Goal: Task Accomplishment & Management: Manage account settings

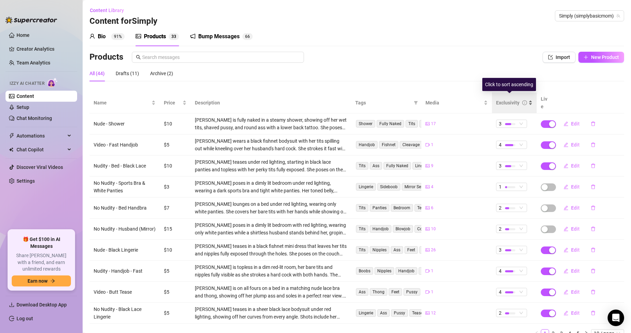
click at [529, 99] on div "Exclusivity" at bounding box center [514, 103] width 37 height 8
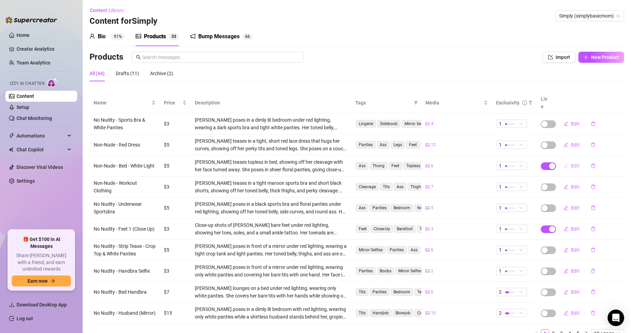
click at [565, 160] on button "Edit" at bounding box center [571, 165] width 27 height 11
type textarea "Type your message here..."
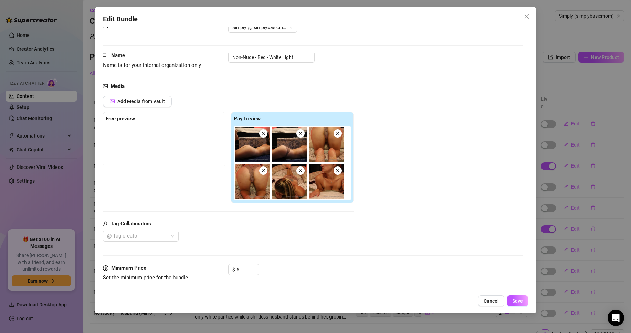
scroll to position [34, 0]
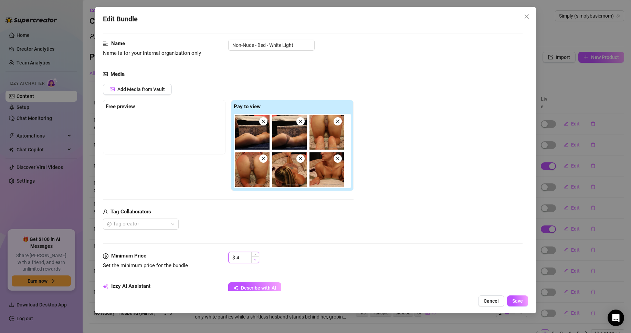
click at [257, 260] on span "Decrease Value" at bounding box center [255, 259] width 8 height 6
type input "3"
click at [257, 260] on span "Decrease Value" at bounding box center [255, 259] width 8 height 6
click at [515, 297] on button "Save" at bounding box center [517, 300] width 21 height 11
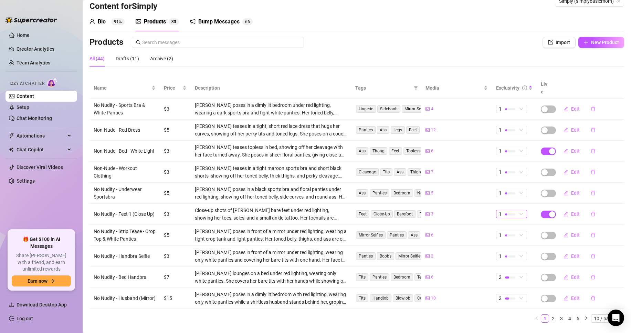
scroll to position [23, 0]
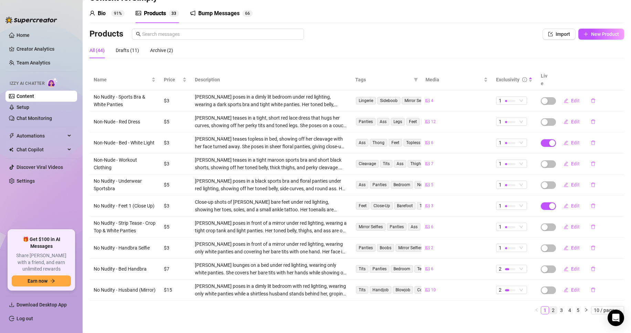
click at [550, 306] on link "2" at bounding box center [554, 310] width 8 height 8
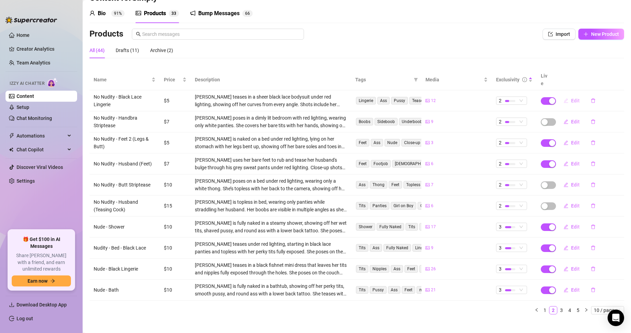
click at [565, 95] on button "Edit" at bounding box center [571, 100] width 27 height 11
type textarea "Type your message here..."
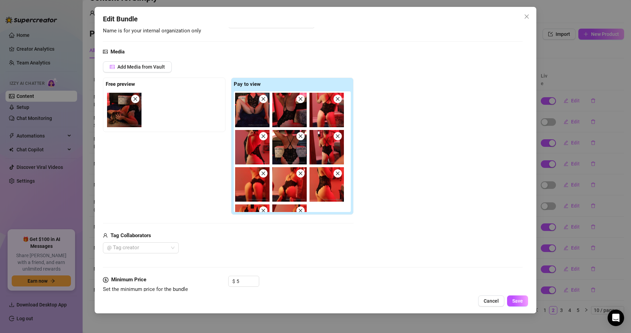
scroll to position [69, 0]
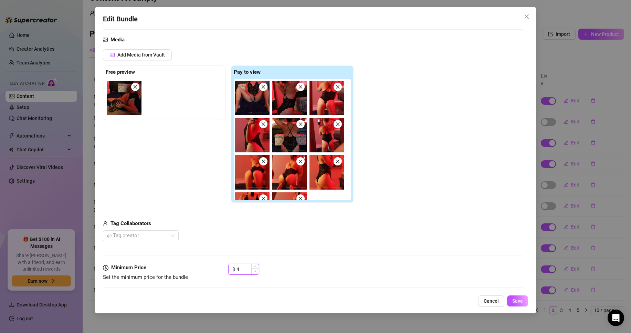
click at [254, 271] on icon "down" at bounding box center [255, 271] width 2 height 2
type input "3"
click at [254, 271] on icon "down" at bounding box center [255, 271] width 2 height 2
click at [525, 304] on button "Save" at bounding box center [517, 300] width 21 height 11
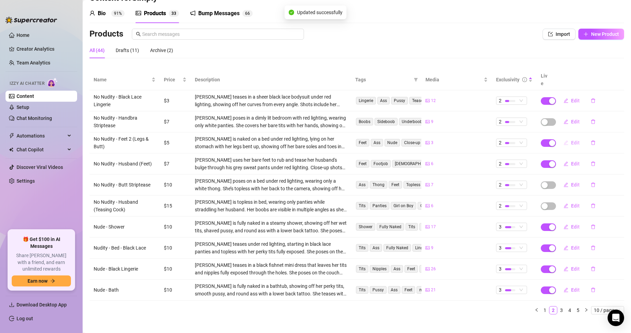
click at [564, 137] on button "Edit" at bounding box center [571, 142] width 27 height 11
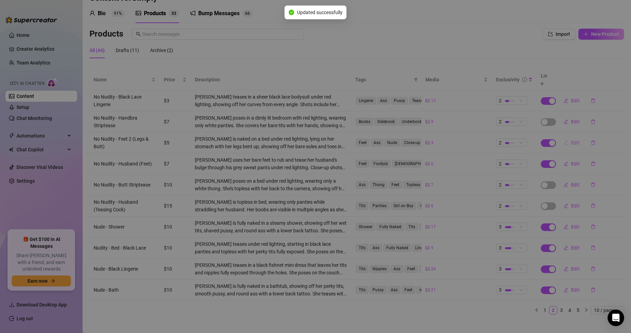
type textarea "Type your message here..."
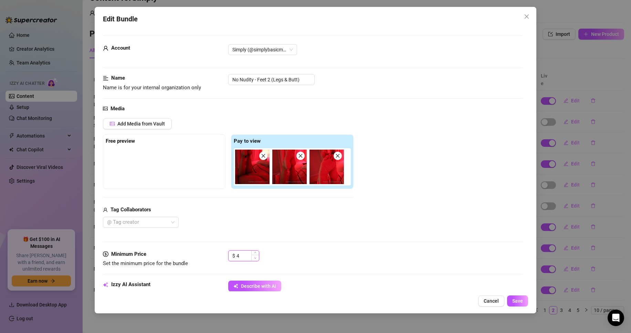
click at [257, 258] on span "Decrease Value" at bounding box center [255, 258] width 8 height 6
type input "3"
click at [257, 258] on span "Decrease Value" at bounding box center [255, 258] width 8 height 6
click at [516, 299] on span "Save" at bounding box center [518, 301] width 11 height 6
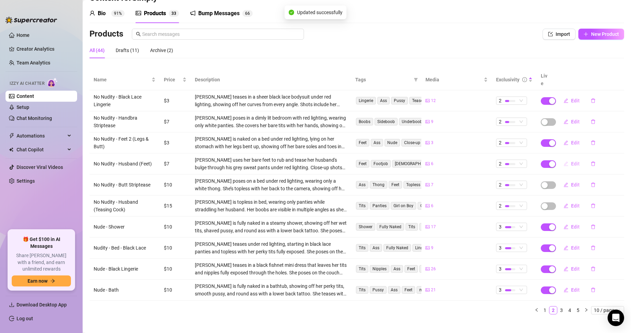
click at [564, 158] on button "Edit" at bounding box center [571, 163] width 27 height 11
type textarea "Type your message here..."
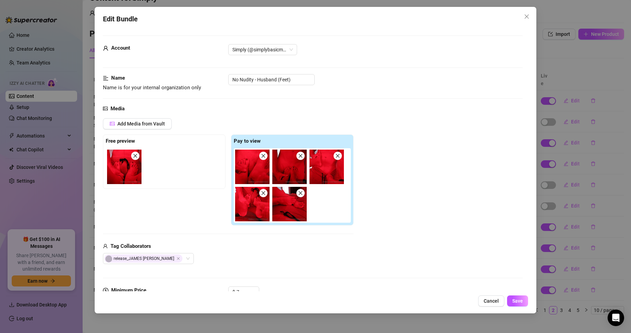
scroll to position [34, 0]
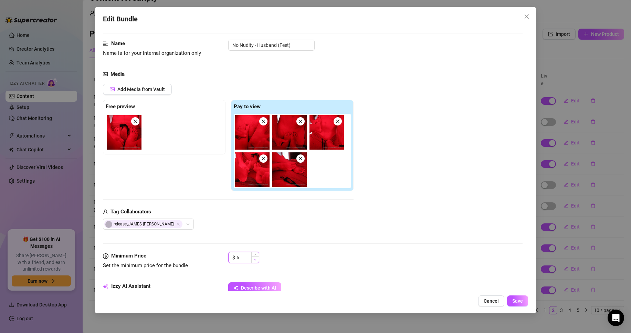
click at [258, 260] on span "Decrease Value" at bounding box center [255, 259] width 8 height 6
type input "3"
click at [258, 260] on span "Decrease Value" at bounding box center [255, 259] width 8 height 6
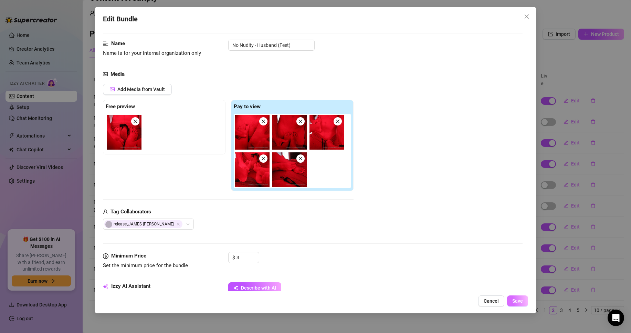
click at [521, 301] on span "Save" at bounding box center [518, 301] width 11 height 6
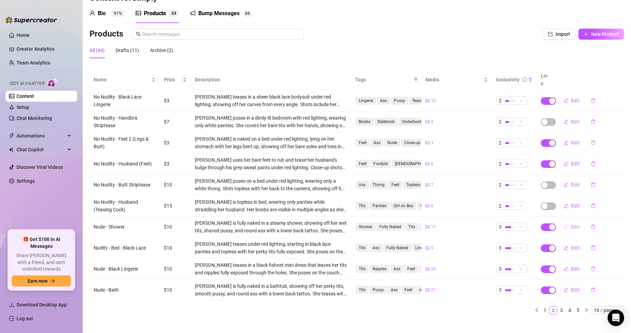
click at [565, 221] on button "Edit" at bounding box center [571, 226] width 27 height 11
type textarea "Type your message here..."
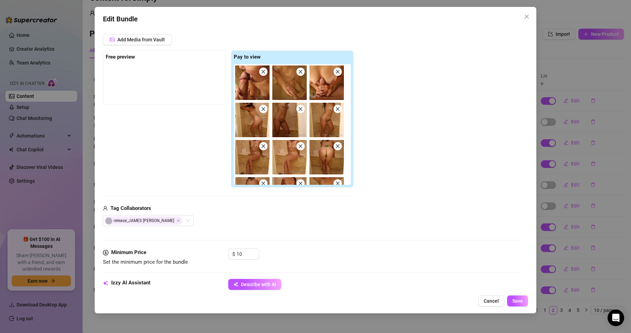
scroll to position [103, 0]
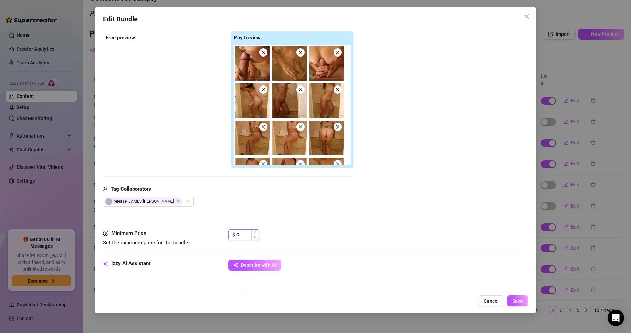
click at [257, 237] on span "Decrease Value" at bounding box center [255, 237] width 8 height 6
type input "5"
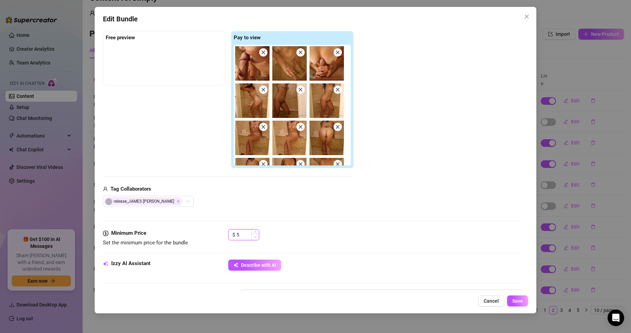
click at [257, 237] on span "Decrease Value" at bounding box center [255, 237] width 8 height 6
click at [516, 297] on button "Save" at bounding box center [517, 300] width 21 height 11
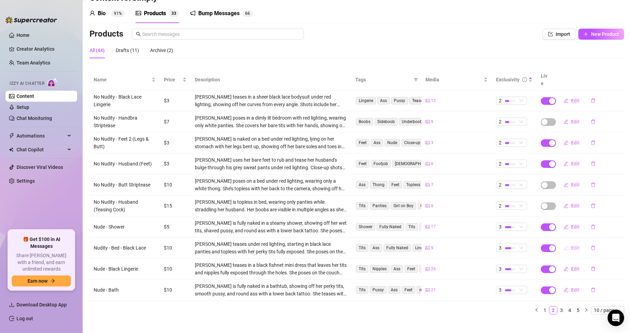
click at [571, 245] on span "Edit" at bounding box center [575, 248] width 9 height 6
type textarea "Unlock to see everything completely uncensored."
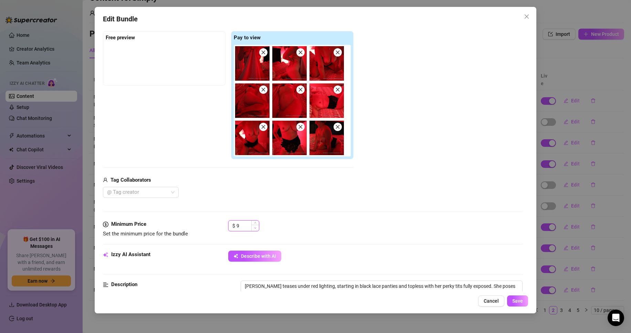
click at [254, 229] on span "Decrease Value" at bounding box center [255, 228] width 8 height 6
click at [254, 229] on icon "down" at bounding box center [255, 228] width 2 height 2
type input "5"
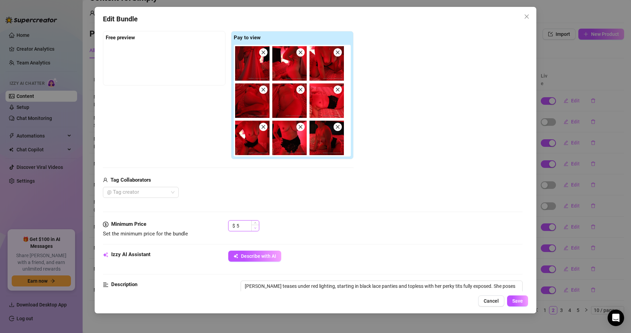
click at [254, 229] on icon "down" at bounding box center [255, 228] width 2 height 2
click at [512, 300] on button "Save" at bounding box center [517, 300] width 21 height 11
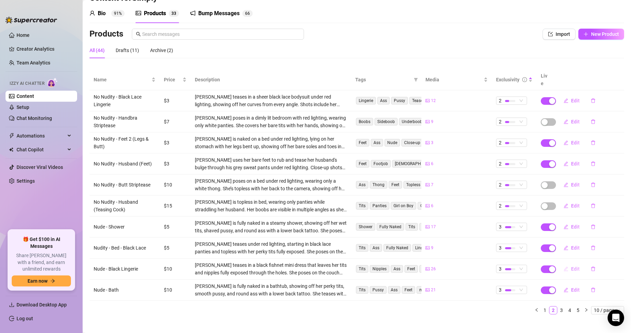
click at [568, 263] on button "Edit" at bounding box center [571, 268] width 27 height 11
type textarea "Type your message here..."
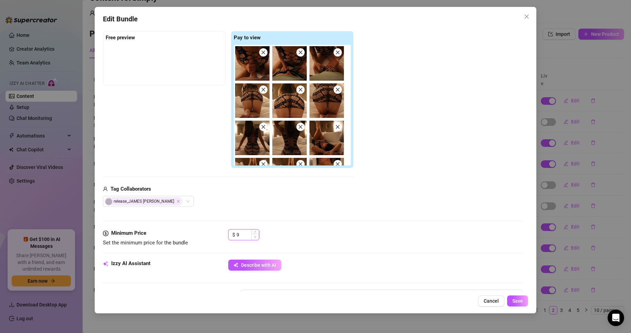
click at [255, 237] on icon "down" at bounding box center [255, 237] width 2 height 2
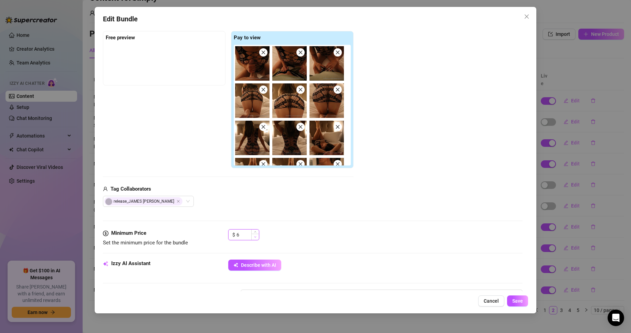
click at [255, 237] on icon "down" at bounding box center [255, 237] width 2 height 2
type input "5"
click at [255, 237] on icon "down" at bounding box center [255, 237] width 2 height 2
click at [514, 299] on span "Save" at bounding box center [518, 301] width 11 height 6
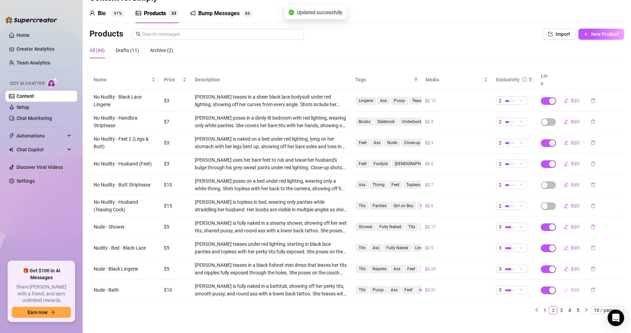
click at [575, 287] on span "Edit" at bounding box center [575, 290] width 9 height 6
type textarea "Type your message here..."
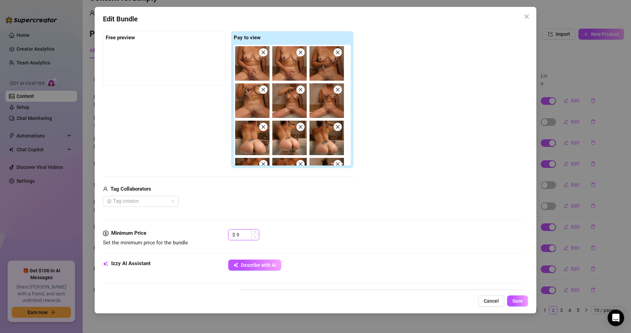
click at [254, 236] on span "Decrease Value" at bounding box center [255, 237] width 8 height 6
type input "5"
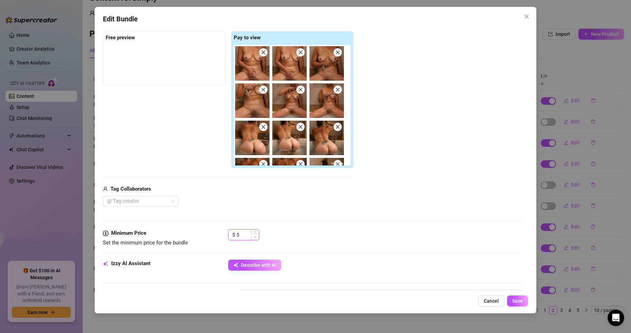
click at [254, 236] on span "Decrease Value" at bounding box center [255, 237] width 8 height 6
click at [512, 302] on button "Save" at bounding box center [517, 300] width 21 height 11
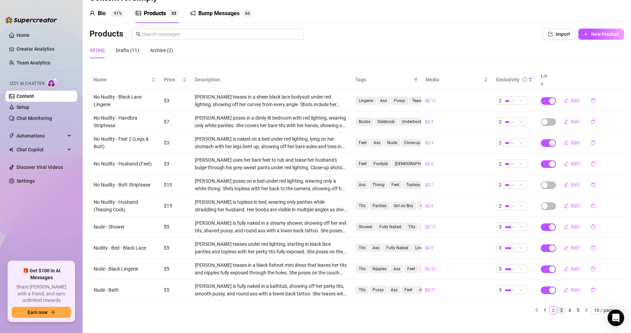
click at [558, 306] on link "3" at bounding box center [562, 310] width 8 height 8
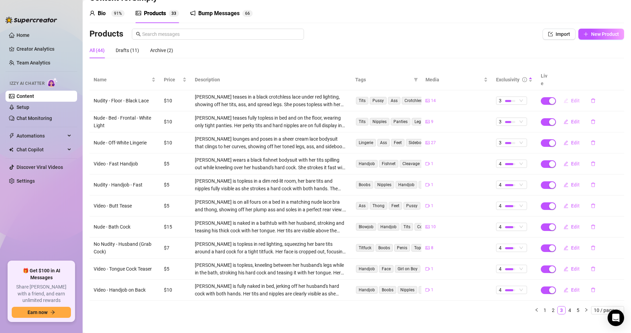
click at [564, 98] on icon "edit" at bounding box center [566, 100] width 5 height 5
type textarea "Unlock to see everything uncensored."
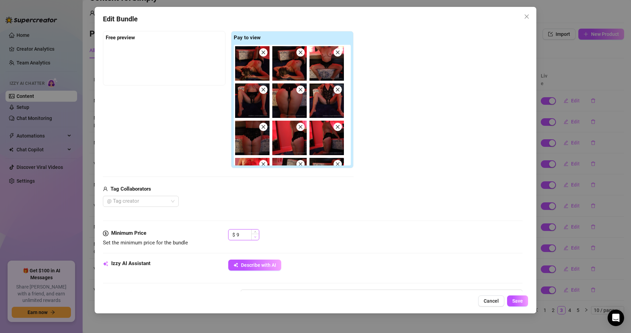
click at [258, 236] on span "Decrease Value" at bounding box center [255, 237] width 8 height 6
type input "5"
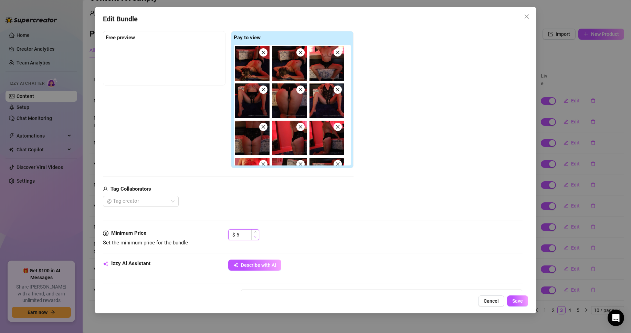
click at [258, 236] on span "Decrease Value" at bounding box center [255, 237] width 8 height 6
click at [509, 299] on button "Save" at bounding box center [517, 300] width 21 height 11
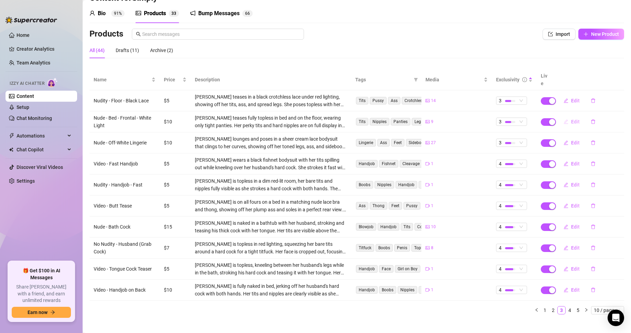
click at [571, 119] on span "Edit" at bounding box center [575, 122] width 9 height 6
type textarea "Type your message here..."
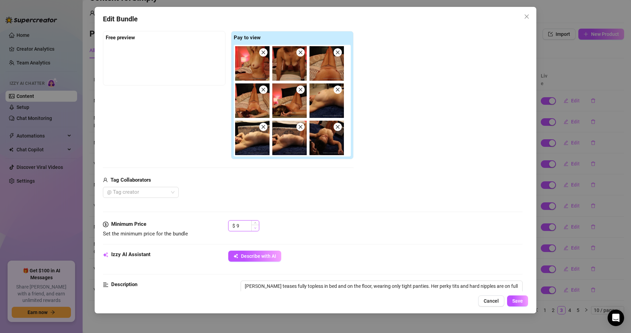
click at [256, 228] on icon "down" at bounding box center [255, 228] width 2 height 2
type input "5"
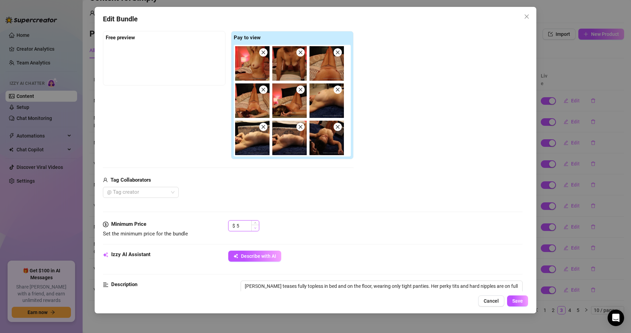
click at [256, 228] on icon "down" at bounding box center [255, 228] width 2 height 2
click at [513, 298] on span "Save" at bounding box center [518, 301] width 11 height 6
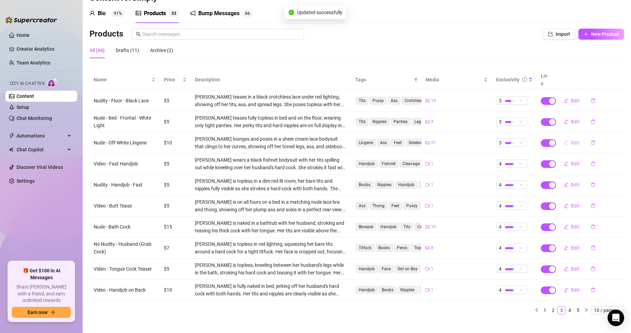
click at [571, 140] on span "Edit" at bounding box center [575, 143] width 9 height 6
type textarea "Type your message here..."
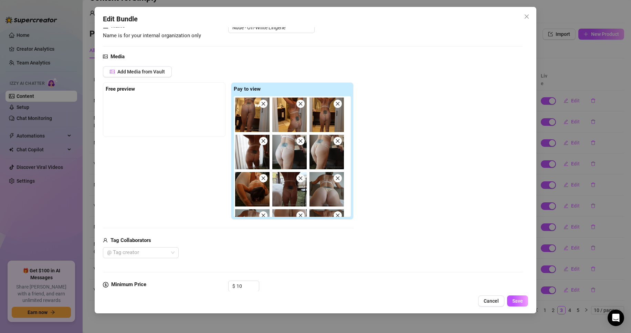
scroll to position [69, 0]
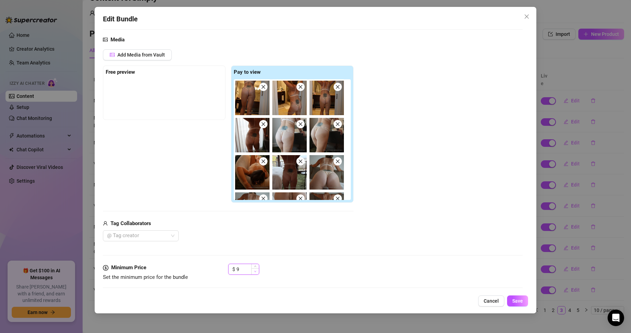
click at [256, 271] on icon "down" at bounding box center [255, 271] width 2 height 2
type input "5"
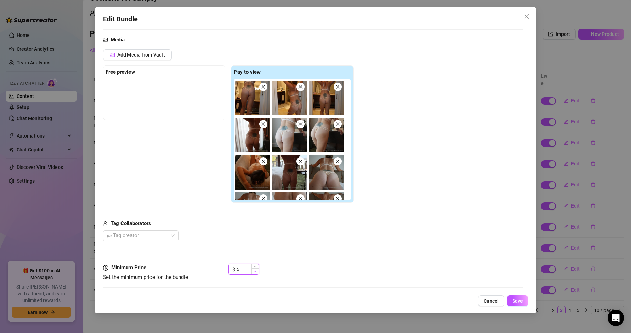
click at [256, 271] on icon "down" at bounding box center [255, 271] width 2 height 2
click at [519, 302] on span "Save" at bounding box center [518, 301] width 11 height 6
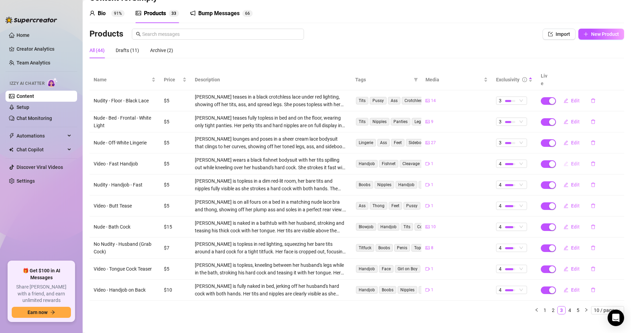
click at [564, 161] on icon "edit" at bounding box center [566, 163] width 5 height 5
type textarea "Type your message here..."
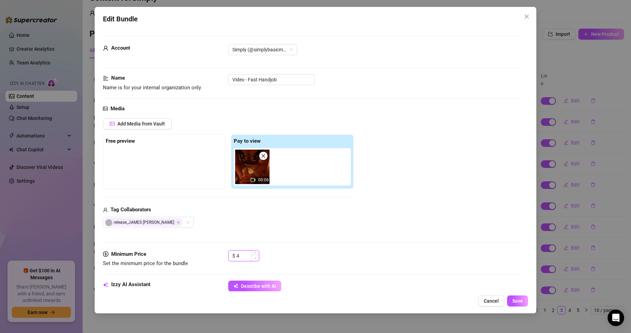
click at [256, 258] on icon "down" at bounding box center [255, 258] width 2 height 2
type input "3"
click at [255, 253] on icon "up" at bounding box center [255, 253] width 2 height 2
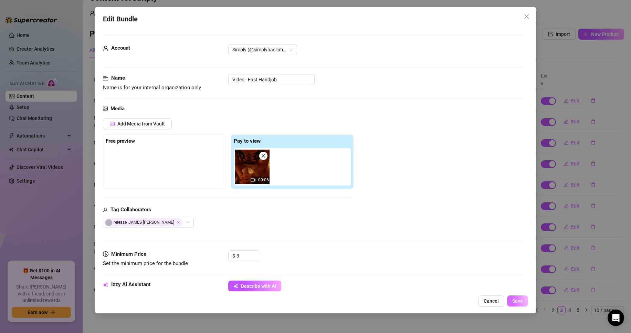
click at [517, 298] on span "Save" at bounding box center [518, 301] width 11 height 6
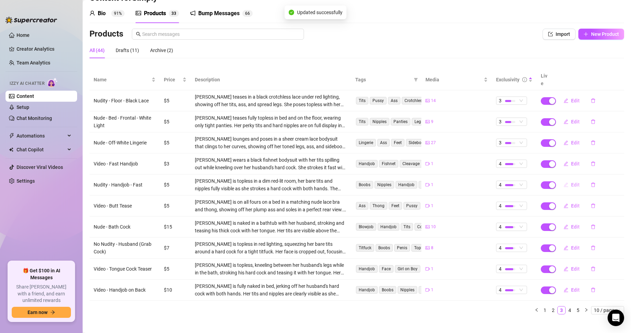
click at [564, 179] on button "Edit" at bounding box center [571, 184] width 27 height 11
type textarea "Watch me increase the speed as I jerk off my husband's cock with two hands."
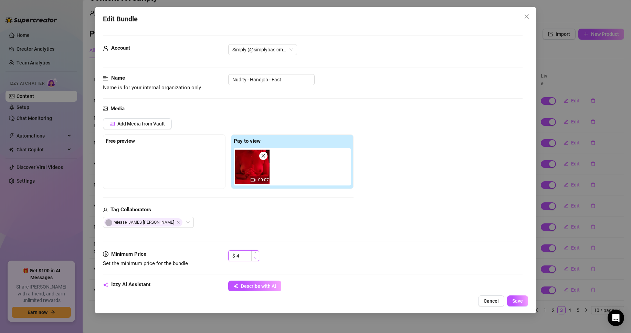
click at [258, 259] on span "Decrease Value" at bounding box center [255, 258] width 8 height 6
type input "3"
click at [256, 254] on icon "up" at bounding box center [255, 253] width 2 height 2
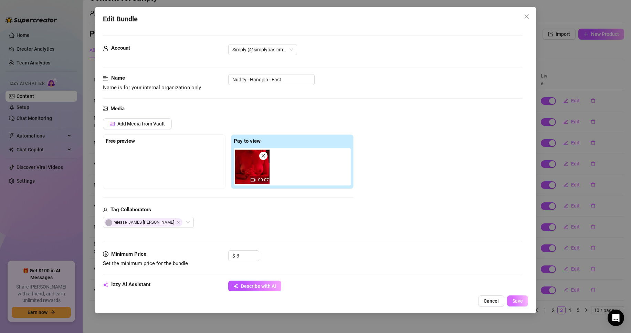
click at [514, 301] on span "Save" at bounding box center [518, 301] width 11 height 6
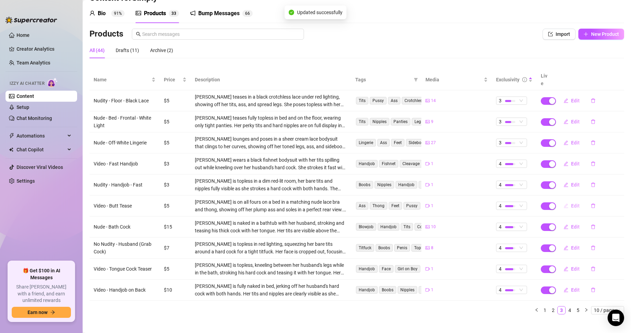
click at [566, 200] on button "Edit" at bounding box center [571, 205] width 27 height 11
type textarea "Type your message here..."
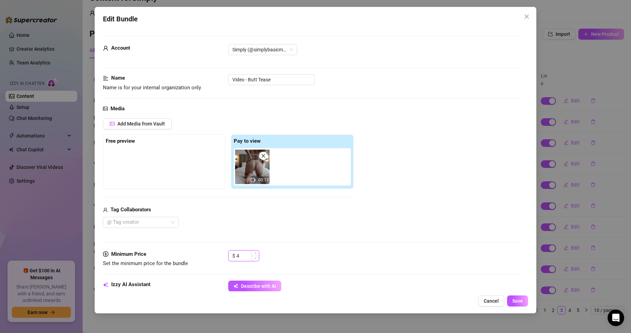
click at [257, 257] on span "Decrease Value" at bounding box center [255, 258] width 8 height 5
type input "3"
click at [257, 257] on span "Decrease Value" at bounding box center [255, 258] width 8 height 5
click at [516, 303] on span "Save" at bounding box center [518, 301] width 11 height 6
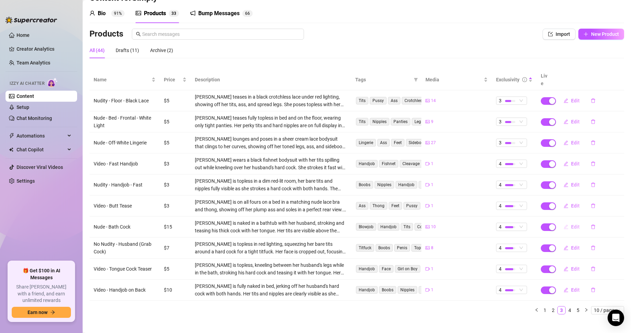
click at [571, 224] on span "Edit" at bounding box center [575, 227] width 9 height 6
type textarea "Type your message here..."
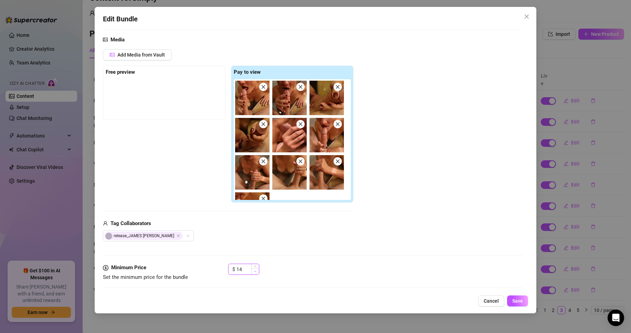
click at [256, 272] on icon "down" at bounding box center [255, 271] width 2 height 2
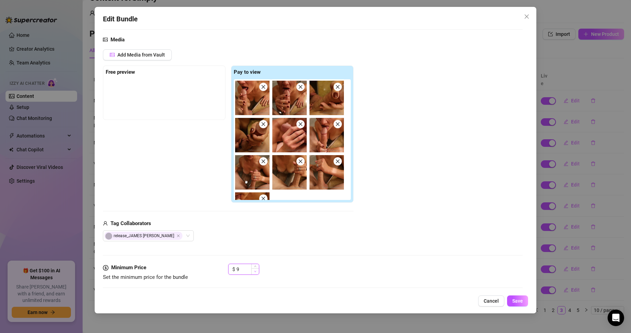
click at [256, 272] on icon "down" at bounding box center [255, 271] width 2 height 2
type input "5"
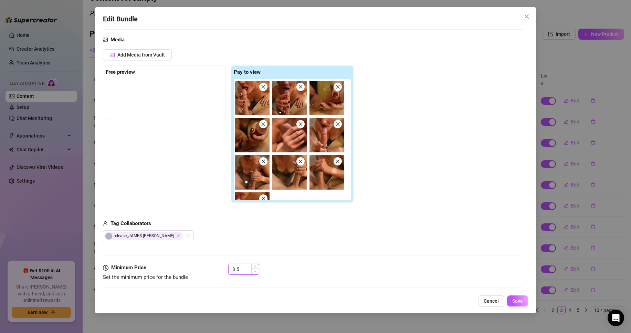
click at [256, 272] on icon "down" at bounding box center [255, 271] width 2 height 2
click at [514, 302] on span "Save" at bounding box center [518, 301] width 11 height 6
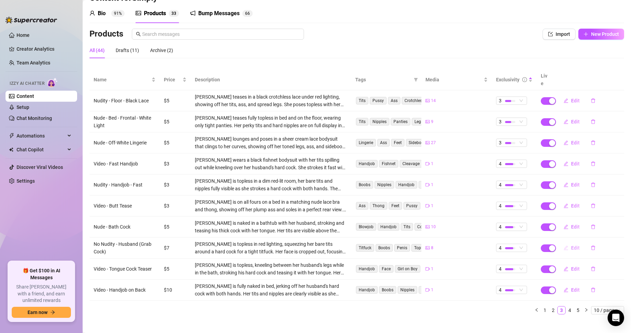
click at [565, 242] on button "Edit" at bounding box center [571, 247] width 27 height 11
type textarea "Type your message here..."
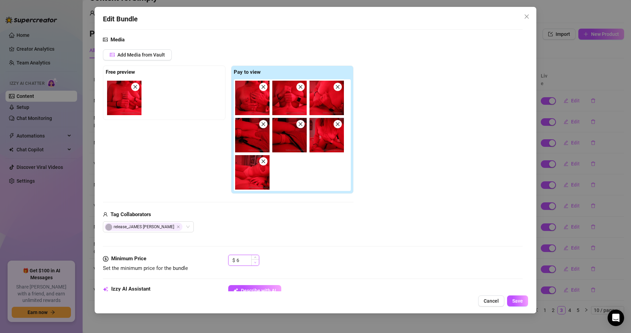
click at [258, 263] on span "Decrease Value" at bounding box center [255, 262] width 8 height 6
type input "3"
click at [258, 263] on span "Decrease Value" at bounding box center [255, 262] width 8 height 6
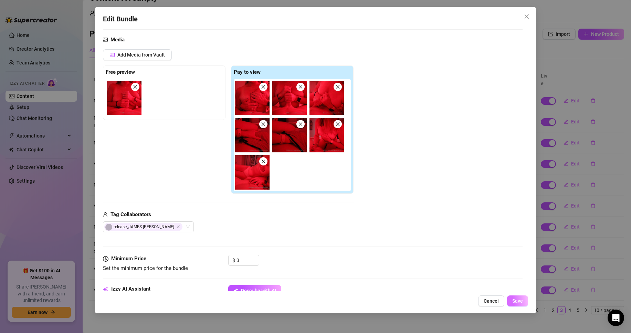
click at [514, 300] on span "Save" at bounding box center [518, 301] width 11 height 6
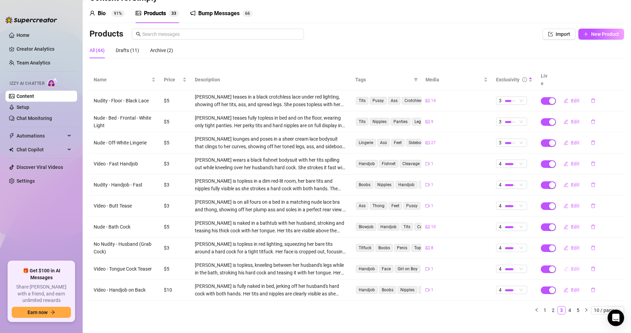
click at [566, 263] on button "Edit" at bounding box center [571, 268] width 27 height 11
type textarea "Type your message here..."
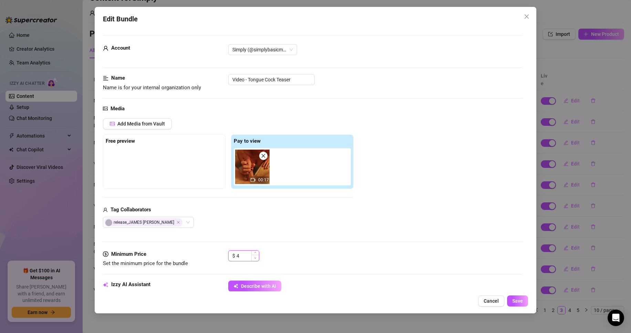
click at [256, 257] on icon "down" at bounding box center [255, 258] width 2 height 2
type input "3"
click at [256, 257] on icon "down" at bounding box center [255, 258] width 2 height 2
click at [512, 299] on button "Save" at bounding box center [517, 300] width 21 height 11
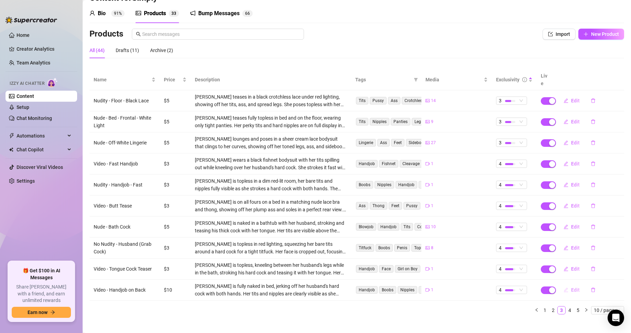
click at [565, 284] on button "Edit" at bounding box center [571, 289] width 27 height 11
type textarea "Type your message here..."
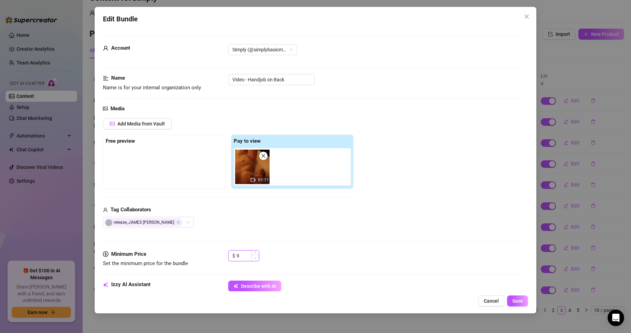
click at [256, 259] on icon "down" at bounding box center [255, 258] width 2 height 2
type input "5"
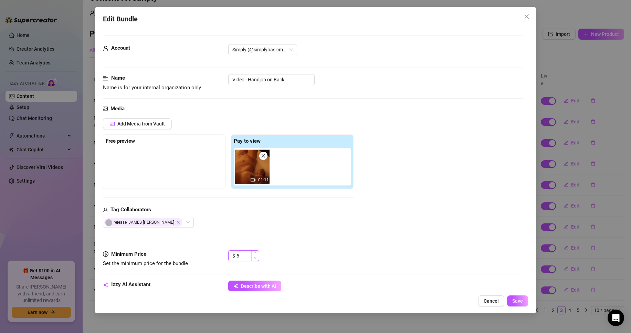
click at [256, 259] on icon "down" at bounding box center [255, 258] width 2 height 2
click at [511, 300] on button "Save" at bounding box center [517, 300] width 21 height 11
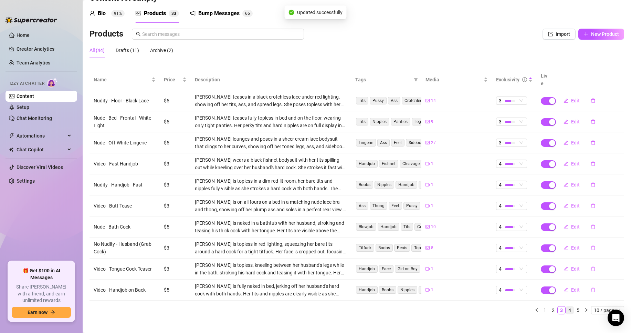
click at [566, 306] on link "4" at bounding box center [570, 310] width 8 height 8
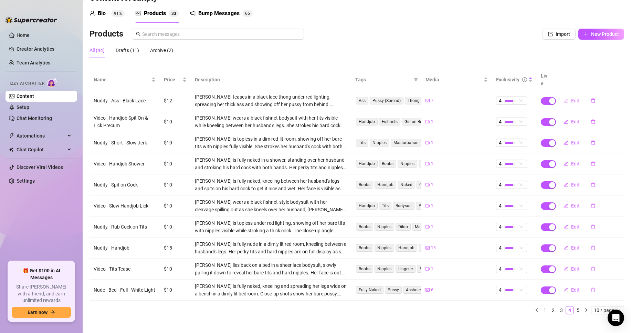
click at [565, 95] on button "Edit" at bounding box center [571, 100] width 27 height 11
type textarea "Unlock to see everything uncensored."
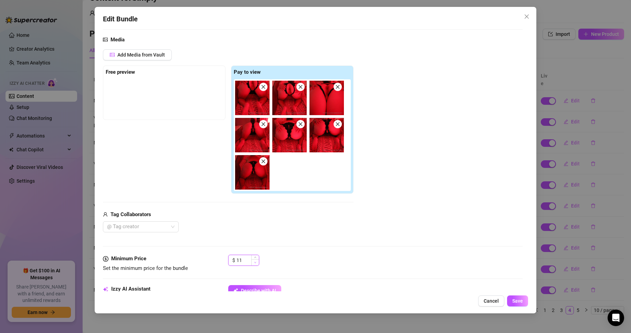
click at [257, 262] on span "Decrease Value" at bounding box center [255, 262] width 8 height 6
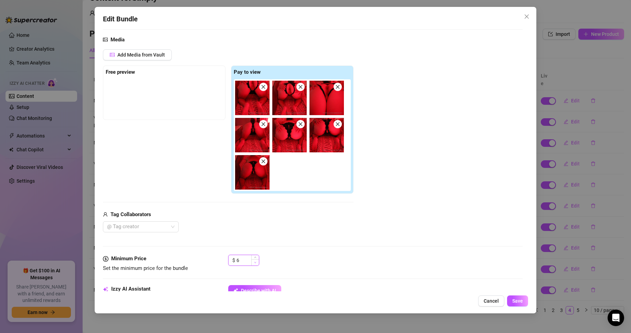
click at [257, 262] on span "Decrease Value" at bounding box center [255, 262] width 8 height 6
type input "5"
click at [258, 262] on span "Decrease Value" at bounding box center [255, 262] width 8 height 6
click at [518, 303] on span "Save" at bounding box center [518, 301] width 11 height 6
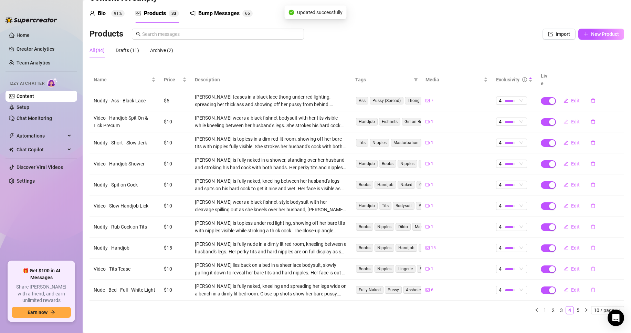
click at [564, 116] on button "Edit" at bounding box center [571, 121] width 27 height 11
type textarea "Type your message here..."
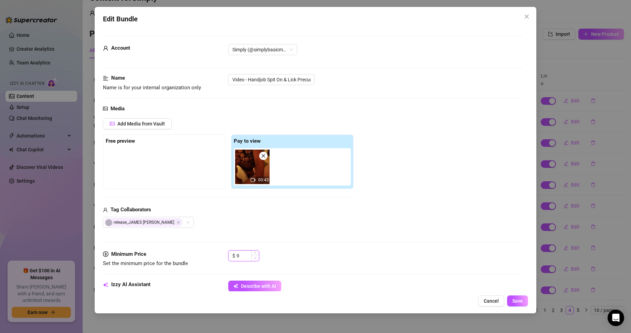
click at [256, 258] on icon "down" at bounding box center [255, 258] width 2 height 2
type input "5"
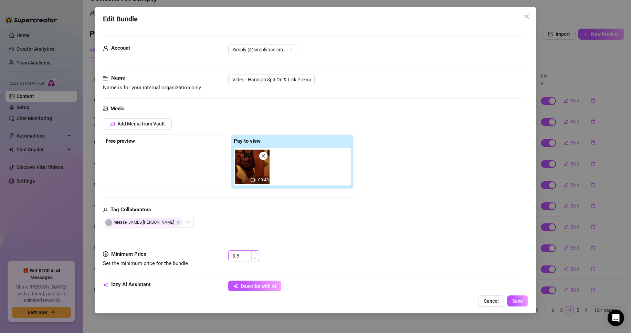
click at [256, 258] on icon "down" at bounding box center [255, 258] width 2 height 2
click at [515, 297] on button "Save" at bounding box center [517, 300] width 21 height 11
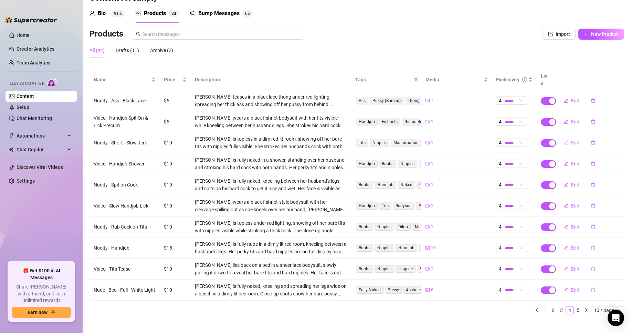
click at [564, 140] on icon "edit" at bounding box center [566, 142] width 5 height 5
type textarea "Watch me slowly stroke my husband's cock with two hands."
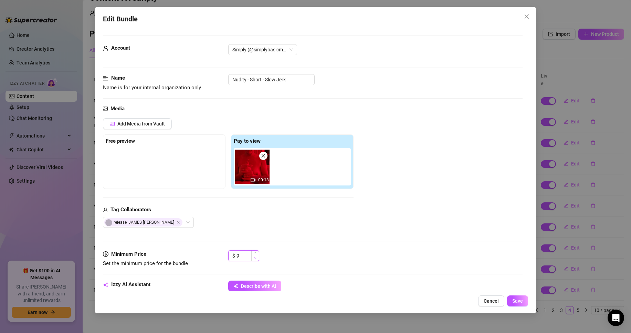
click at [255, 258] on icon "down" at bounding box center [255, 258] width 2 height 2
type input "5"
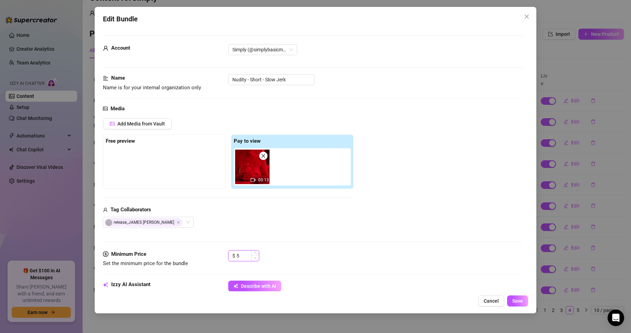
click at [255, 258] on icon "down" at bounding box center [255, 258] width 2 height 2
click at [526, 298] on button "Save" at bounding box center [517, 300] width 21 height 11
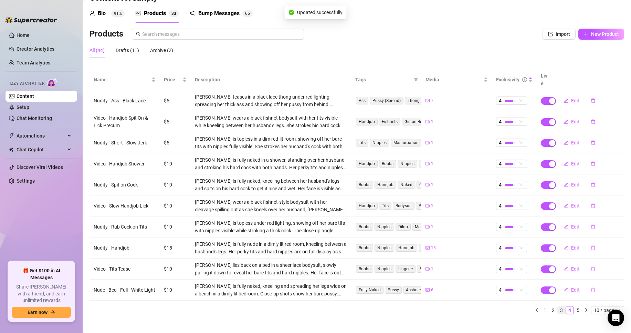
click at [558, 306] on link "3" at bounding box center [562, 310] width 8 height 8
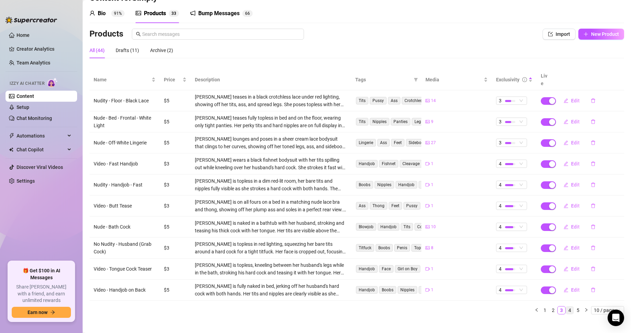
click at [566, 306] on link "4" at bounding box center [570, 310] width 8 height 8
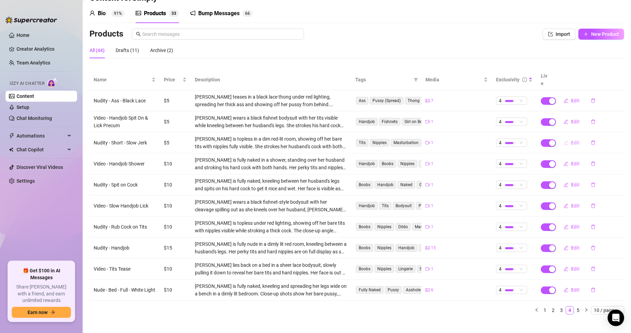
click at [564, 140] on icon "edit" at bounding box center [566, 142] width 5 height 5
type textarea "Watch me slowly stroke my husband's cock with two hands."
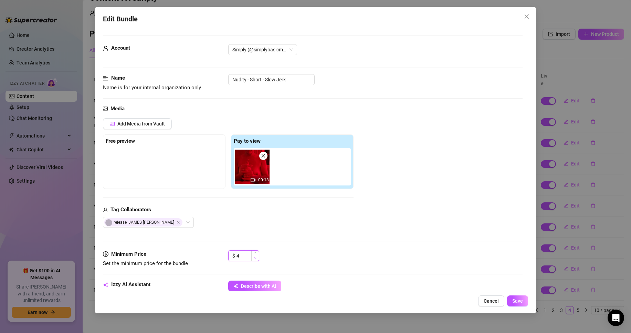
click at [257, 258] on span "Decrease Value" at bounding box center [255, 258] width 8 height 6
type input "3"
click at [257, 258] on span "Decrease Value" at bounding box center [255, 258] width 8 height 6
click at [516, 300] on span "Save" at bounding box center [518, 301] width 11 height 6
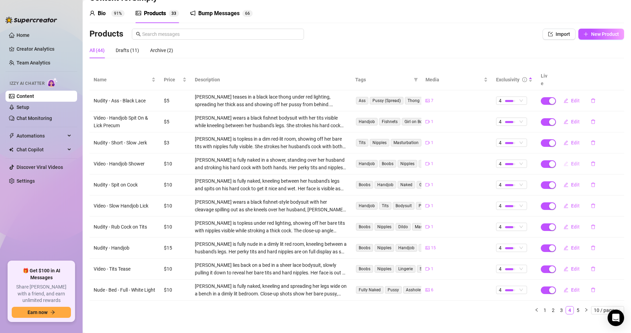
click at [571, 161] on span "Edit" at bounding box center [575, 164] width 9 height 6
type textarea "Type your message here..."
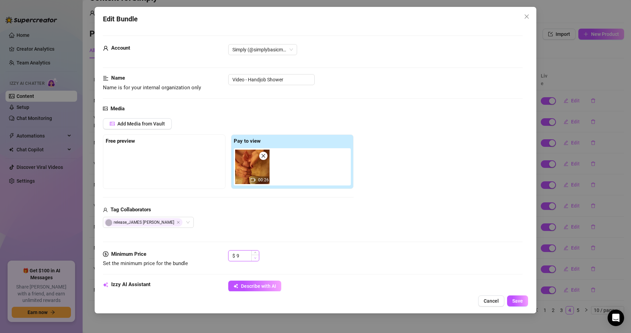
click at [256, 259] on span "Decrease Value" at bounding box center [255, 258] width 8 height 6
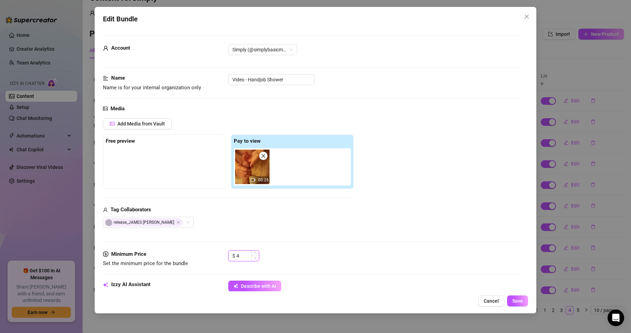
click at [256, 259] on span "Decrease Value" at bounding box center [255, 258] width 8 height 6
type input "3"
click at [256, 259] on span "Decrease Value" at bounding box center [255, 258] width 8 height 6
click at [515, 300] on span "Save" at bounding box center [518, 301] width 11 height 6
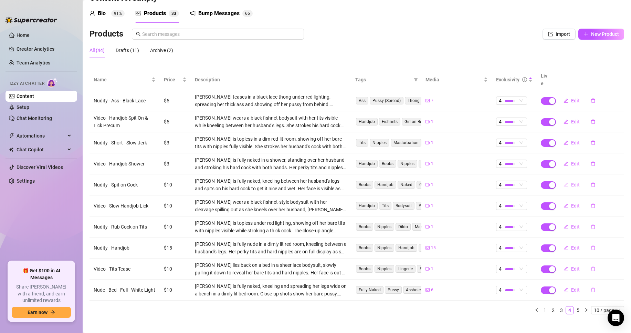
click at [565, 179] on button "Edit" at bounding box center [571, 184] width 27 height 11
type textarea "Watch me spit on my husband's cock to get it nice and wet."
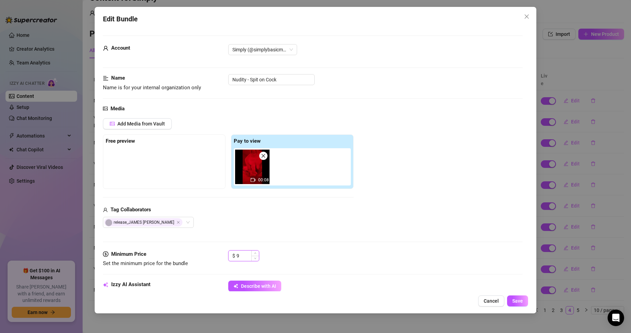
click at [254, 258] on icon "down" at bounding box center [255, 258] width 2 height 2
click at [255, 258] on icon "down" at bounding box center [255, 258] width 2 height 2
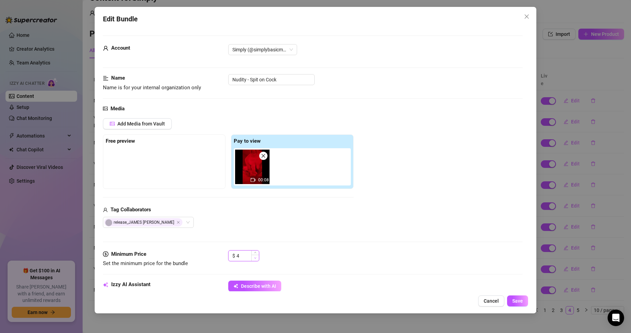
click at [255, 258] on icon "down" at bounding box center [255, 257] width 2 height 1
type input "3"
click at [255, 258] on icon "down" at bounding box center [255, 257] width 2 height 1
click at [522, 305] on button "Save" at bounding box center [517, 300] width 21 height 11
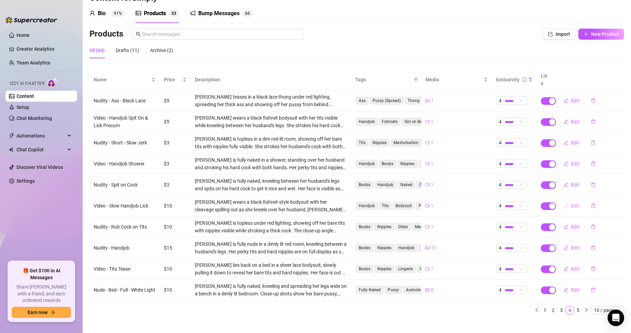
click at [565, 200] on button "Edit" at bounding box center [571, 205] width 27 height 11
type textarea "Type your message here..."
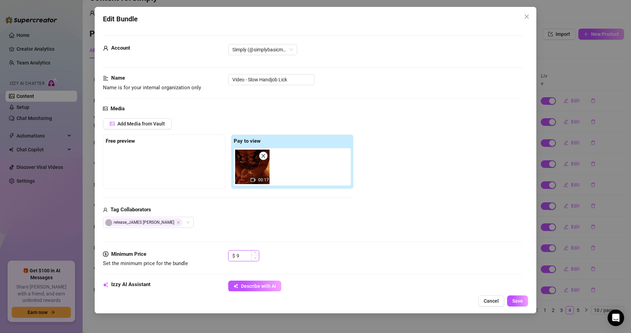
click at [257, 257] on span "Decrease Value" at bounding box center [255, 258] width 8 height 6
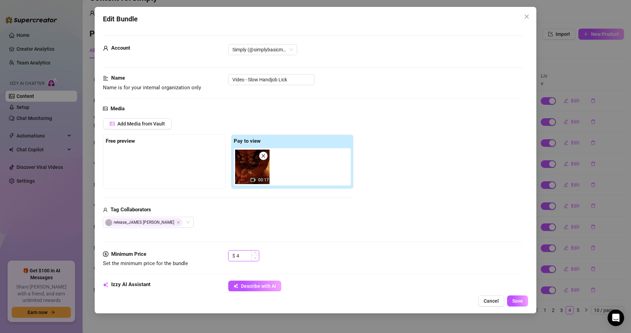
click at [257, 257] on span "Decrease Value" at bounding box center [255, 258] width 8 height 6
type input "3"
click at [257, 257] on span "Decrease Value" at bounding box center [255, 258] width 8 height 6
click at [525, 306] on button "Save" at bounding box center [517, 300] width 21 height 11
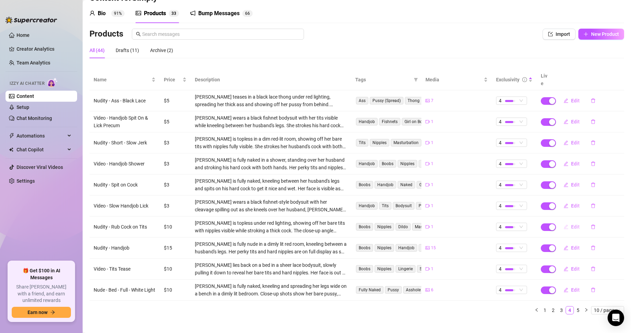
click at [576, 221] on button "Edit" at bounding box center [571, 226] width 27 height 11
type textarea "Watch me rub my husband's cock on my nipple."
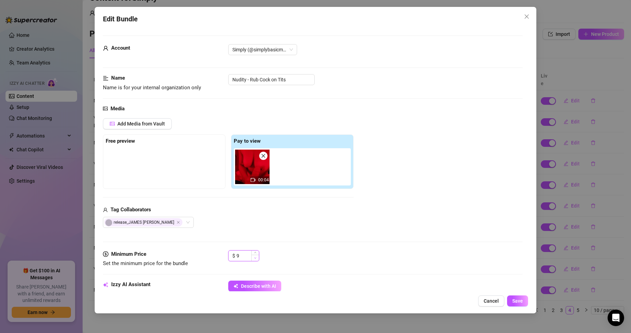
click at [257, 258] on span "Decrease Value" at bounding box center [255, 258] width 8 height 6
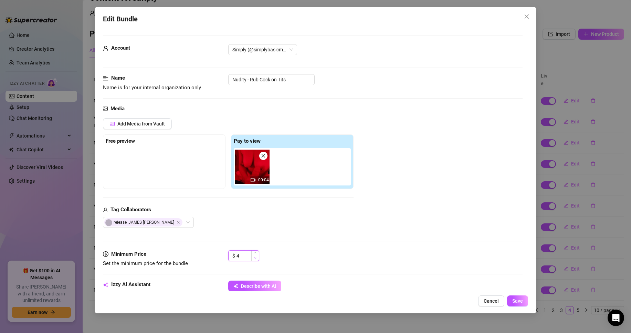
click at [257, 258] on span "Decrease Value" at bounding box center [255, 258] width 8 height 6
type input "3"
click at [257, 258] on span "Decrease Value" at bounding box center [255, 258] width 8 height 6
click at [513, 303] on span "Save" at bounding box center [518, 301] width 11 height 6
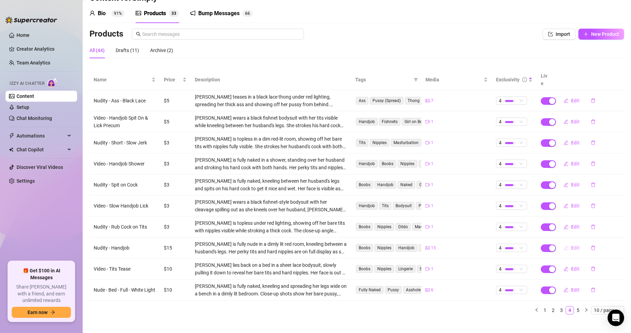
click at [571, 245] on span "Edit" at bounding box center [575, 248] width 9 height 6
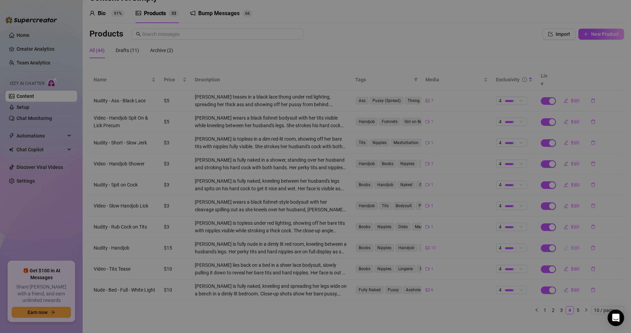
type textarea "Unlock to see the everything completely uncensored."
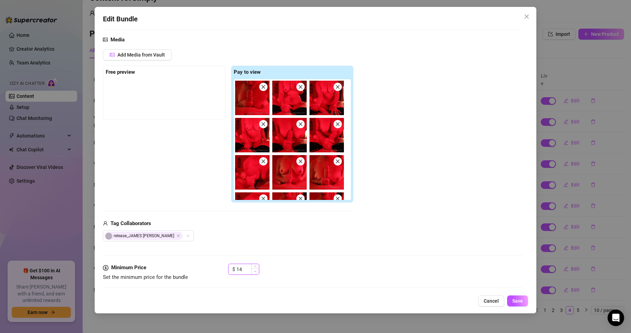
click at [257, 271] on span "Decrease Value" at bounding box center [255, 271] width 8 height 6
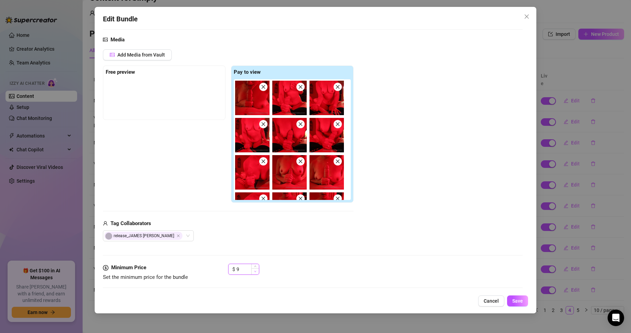
click at [257, 271] on span "Decrease Value" at bounding box center [255, 271] width 8 height 6
click at [256, 271] on icon "down" at bounding box center [255, 271] width 2 height 1
type input "5"
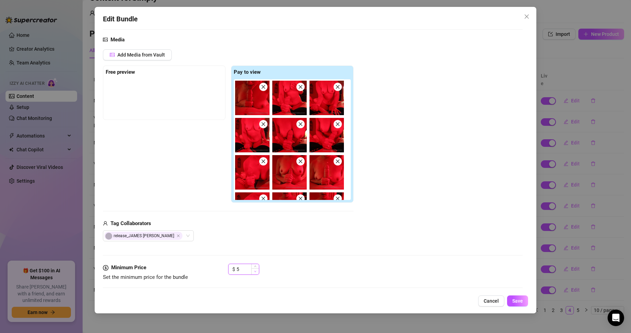
click at [256, 271] on icon "down" at bounding box center [255, 271] width 2 height 1
click at [516, 300] on span "Save" at bounding box center [518, 301] width 11 height 6
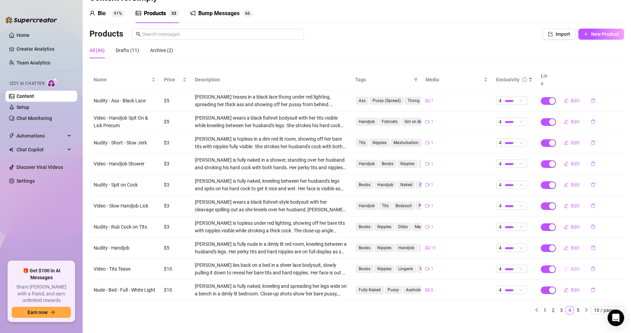
click at [571, 266] on span "Edit" at bounding box center [575, 269] width 9 height 6
type textarea "Type your message here..."
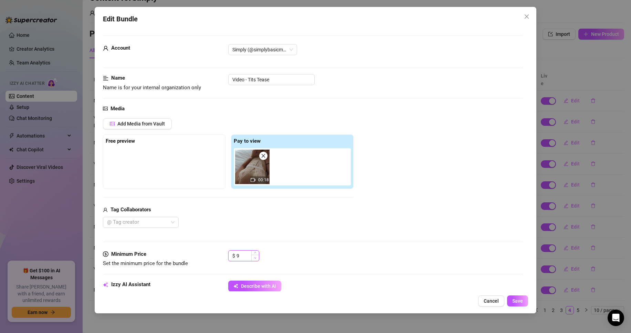
click at [256, 259] on span "Decrease Value" at bounding box center [255, 258] width 8 height 6
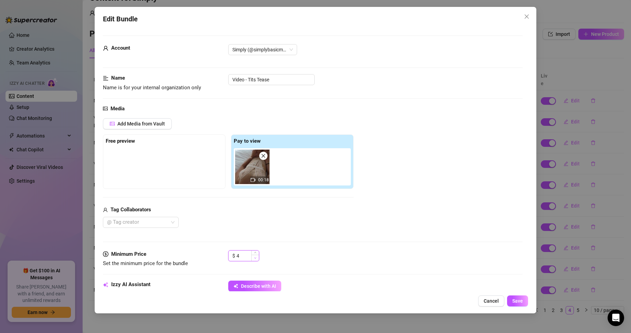
click at [256, 259] on span "Decrease Value" at bounding box center [255, 258] width 8 height 6
type input "3"
click at [256, 259] on span "Decrease Value" at bounding box center [255, 258] width 8 height 6
click at [523, 302] on span "Save" at bounding box center [518, 301] width 11 height 6
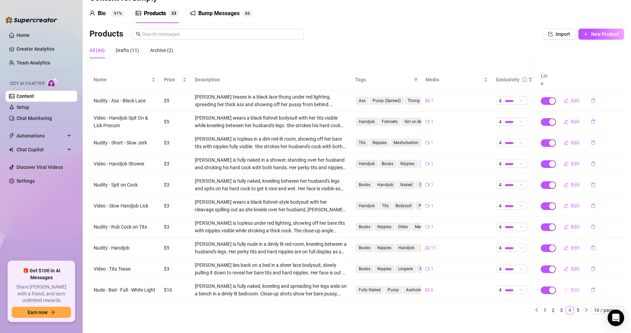
click at [571, 287] on span "Edit" at bounding box center [575, 290] width 9 height 6
type textarea "Type your message here..."
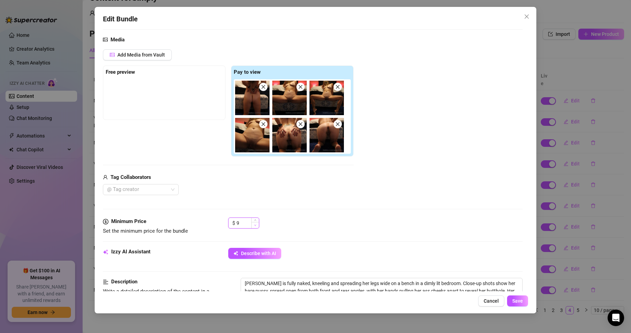
click at [257, 227] on span "Decrease Value" at bounding box center [255, 225] width 8 height 6
type input "5"
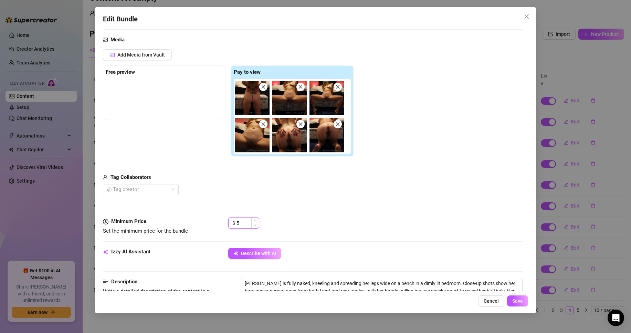
click at [257, 227] on span "Decrease Value" at bounding box center [255, 225] width 8 height 6
click at [524, 298] on button "Save" at bounding box center [517, 300] width 21 height 11
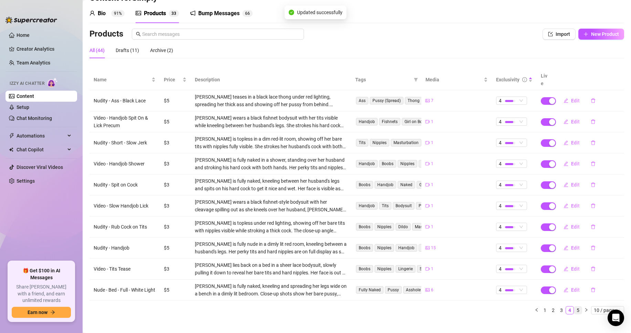
click at [575, 306] on link "5" at bounding box center [579, 310] width 8 height 8
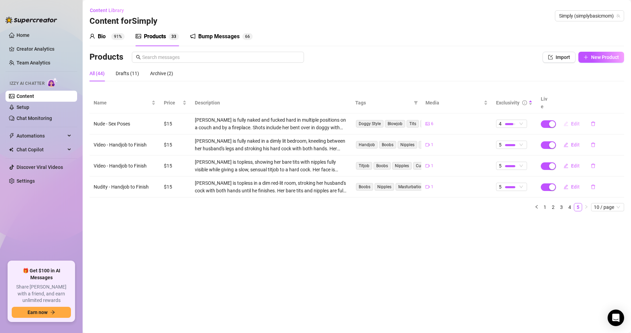
click at [570, 119] on button "Edit" at bounding box center [571, 123] width 27 height 11
type textarea "Type your message here..."
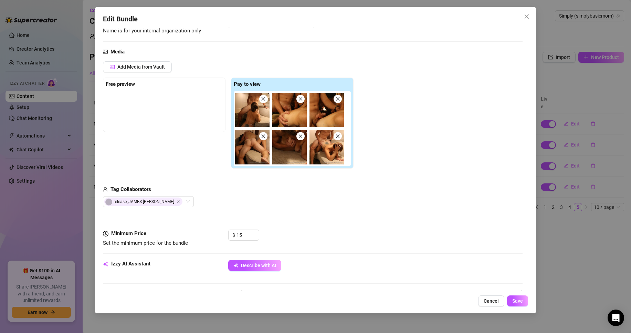
scroll to position [103, 0]
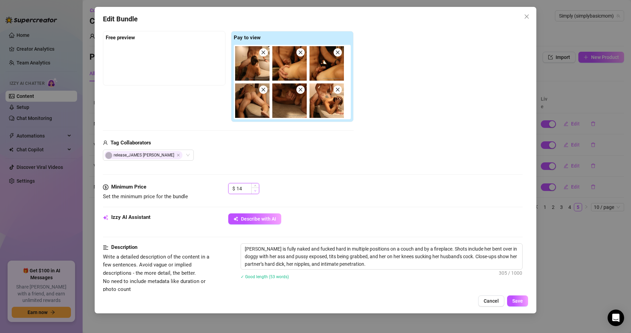
click at [256, 189] on span "Decrease Value" at bounding box center [255, 190] width 8 height 6
type input "10"
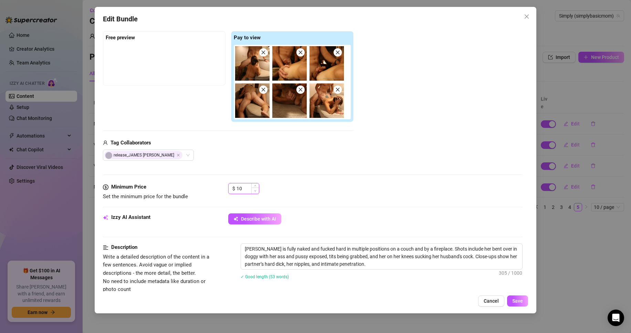
click at [256, 189] on span "Decrease Value" at bounding box center [255, 190] width 8 height 6
click at [511, 298] on button "Save" at bounding box center [517, 300] width 21 height 11
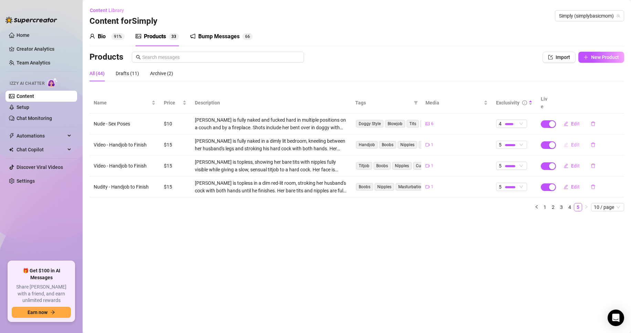
click at [569, 139] on button "Edit" at bounding box center [571, 144] width 27 height 11
type textarea "Type your message here..."
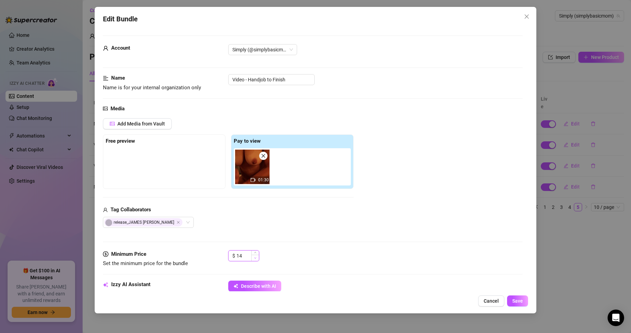
click at [256, 258] on icon "down" at bounding box center [255, 258] width 2 height 2
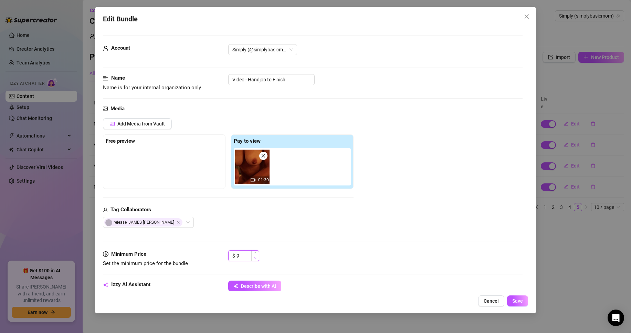
click at [256, 258] on icon "down" at bounding box center [255, 258] width 2 height 2
type input "7"
click at [256, 258] on icon "down" at bounding box center [255, 258] width 2 height 2
click at [512, 302] on button "Save" at bounding box center [517, 300] width 21 height 11
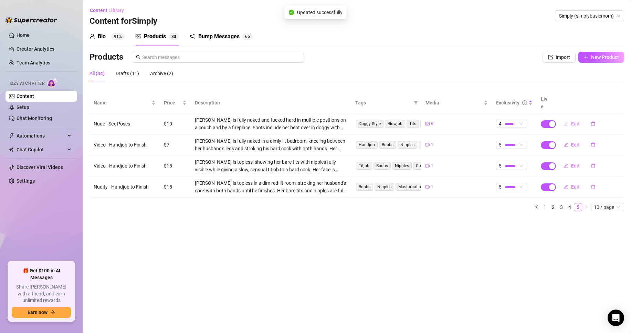
click at [579, 121] on span "Edit" at bounding box center [575, 124] width 9 height 6
type textarea "Type your message here..."
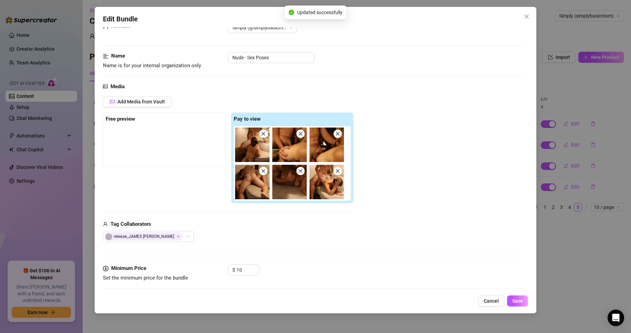
scroll to position [34, 0]
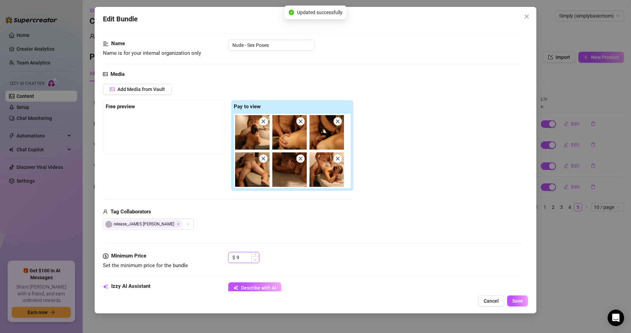
click at [255, 261] on span "Decrease Value" at bounding box center [255, 259] width 8 height 6
type input "7"
click at [255, 261] on span "Decrease Value" at bounding box center [255, 259] width 8 height 6
click at [513, 299] on span "Save" at bounding box center [518, 301] width 11 height 6
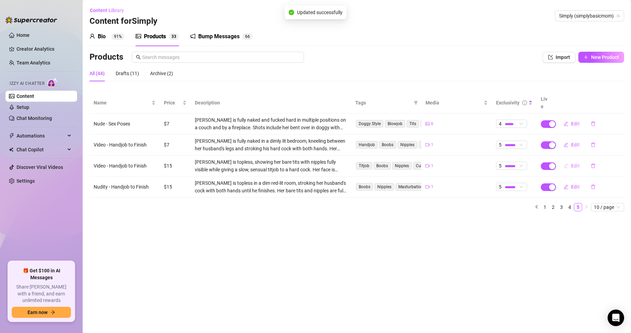
click at [569, 160] on button "Edit" at bounding box center [571, 165] width 27 height 11
type textarea "Type your message here..."
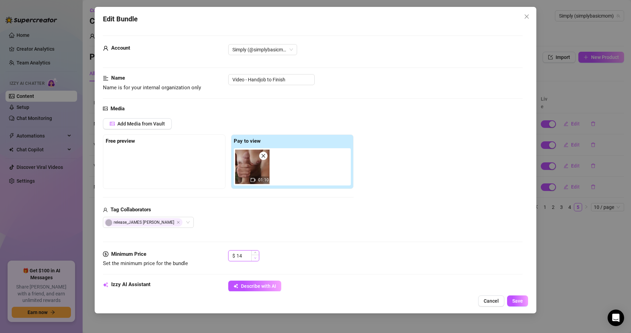
click at [258, 257] on span "Decrease Value" at bounding box center [255, 258] width 8 height 6
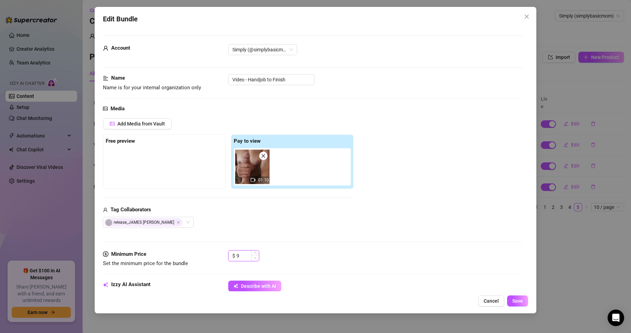
click at [258, 257] on span "Decrease Value" at bounding box center [255, 258] width 8 height 6
type input "7"
click at [258, 257] on span "Decrease Value" at bounding box center [255, 258] width 8 height 6
click at [514, 297] on button "Save" at bounding box center [517, 300] width 21 height 11
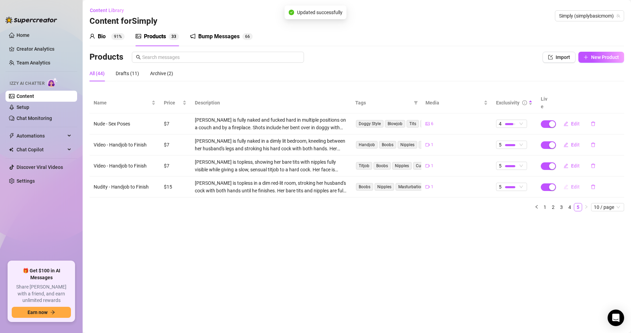
click at [571, 184] on span "Edit" at bounding box center [575, 187] width 9 height 6
type textarea "Watch my stroke my husband's cock until he finishes."
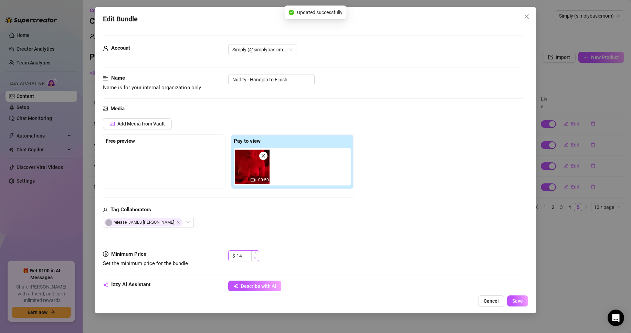
click at [256, 258] on icon "down" at bounding box center [255, 257] width 2 height 1
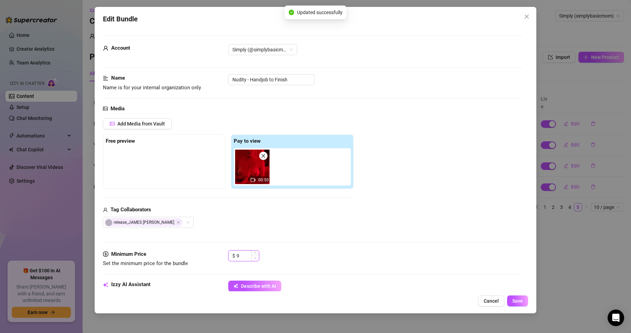
click at [256, 258] on icon "down" at bounding box center [255, 257] width 2 height 1
type input "7"
click at [258, 257] on span "Decrease Value" at bounding box center [255, 258] width 8 height 6
click at [513, 298] on span "Save" at bounding box center [518, 301] width 11 height 6
